Goal: Transaction & Acquisition: Download file/media

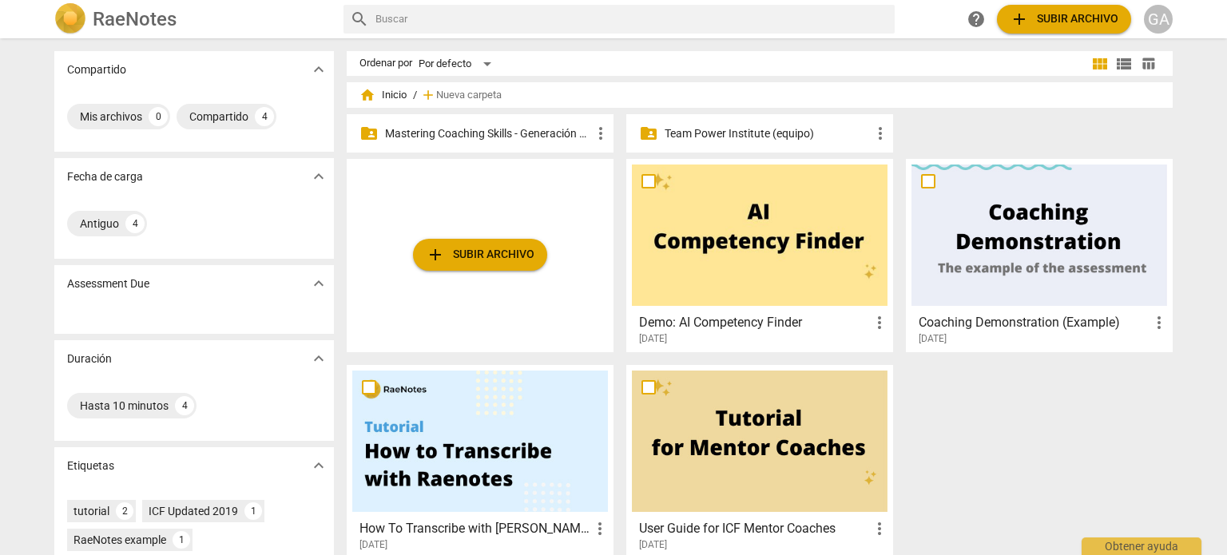
click at [476, 137] on p "Mastering Coaching Skills - Generación 31" at bounding box center [488, 133] width 206 height 17
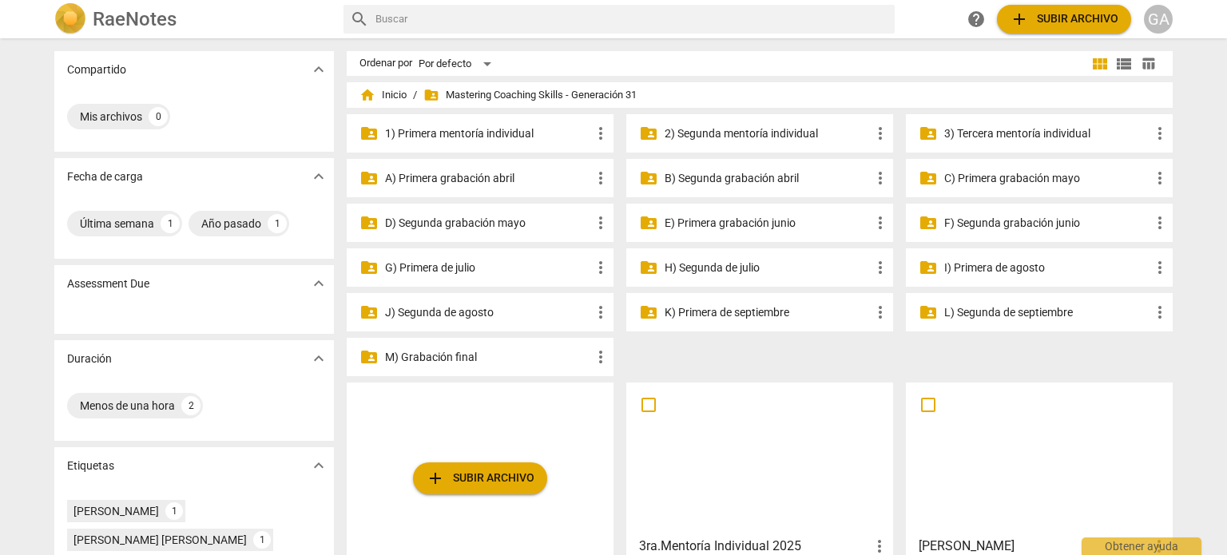
click at [615, 130] on p "3) Tercera mentoría individual" at bounding box center [1048, 133] width 206 height 17
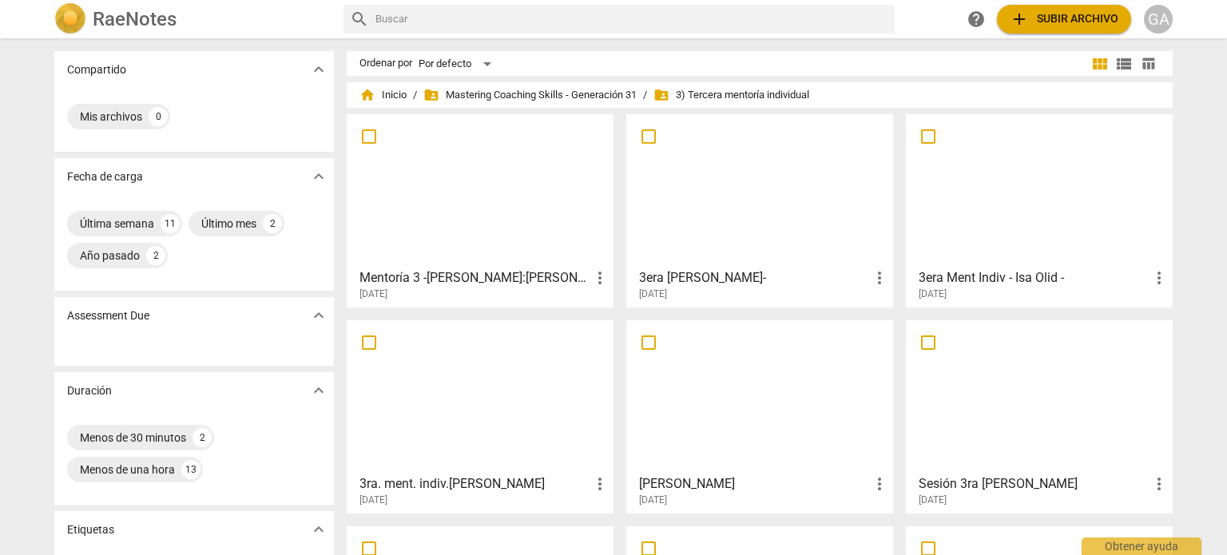
click at [615, 191] on div at bounding box center [760, 190] width 256 height 141
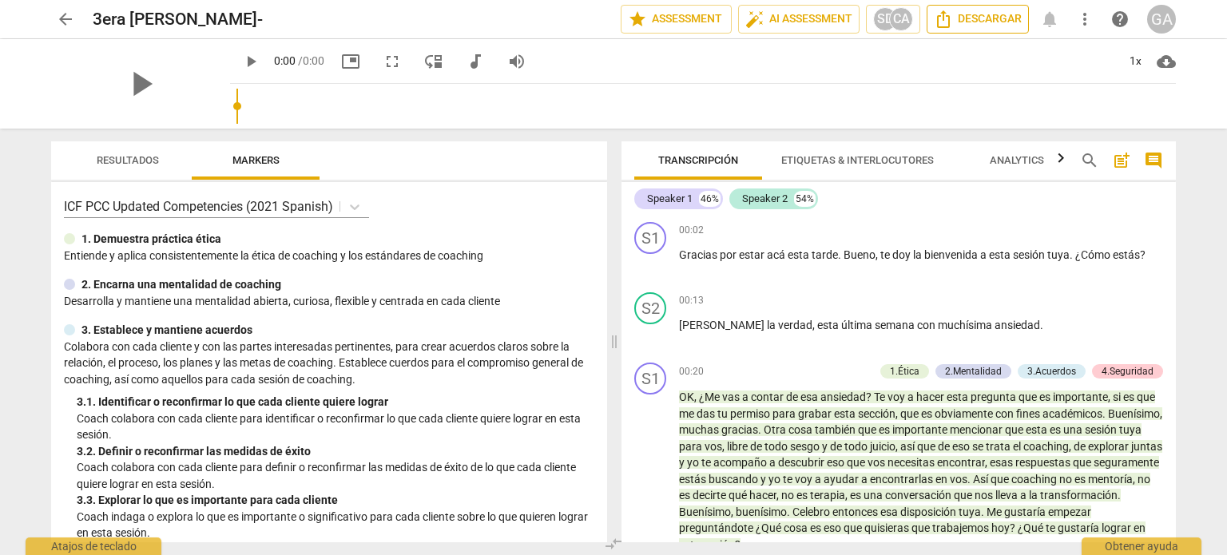
click at [615, 15] on span "Descargar" at bounding box center [978, 19] width 88 height 19
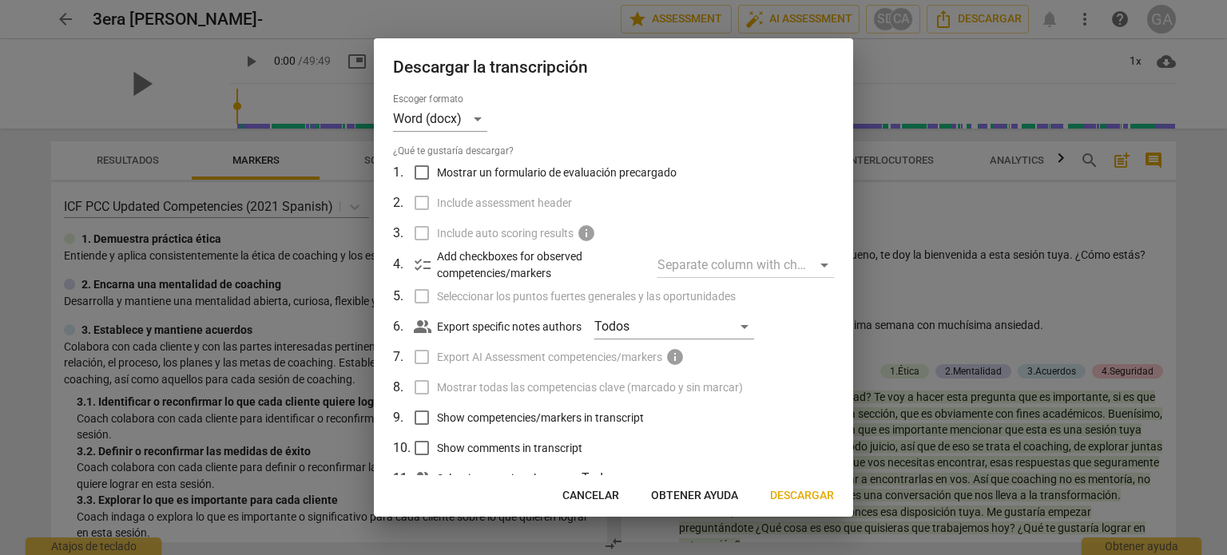
click at [615, 499] on span "Descargar" at bounding box center [802, 496] width 64 height 16
